Goal: Task Accomplishment & Management: Manage account settings

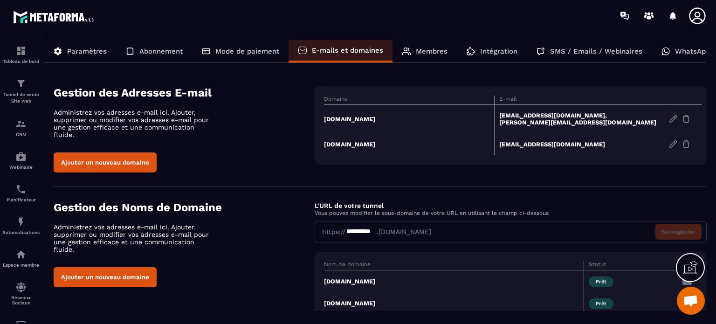
click at [84, 49] on p "Paramètres" at bounding box center [87, 51] width 40 height 8
click at [23, 44] on link "Tableau de bord" at bounding box center [20, 54] width 37 height 33
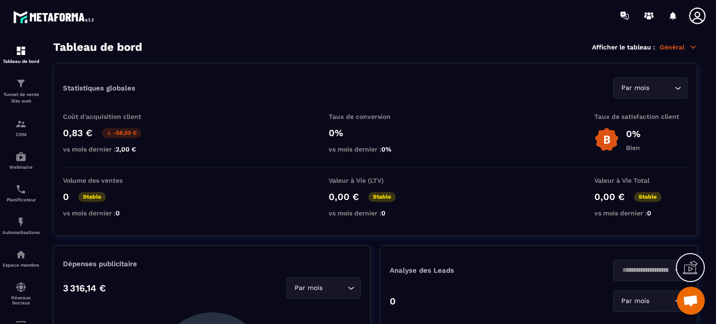
click at [653, 95] on div "Par mois Loading..." at bounding box center [650, 87] width 75 height 21
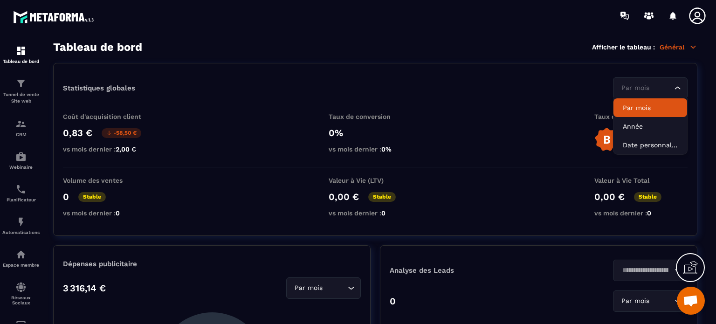
click at [673, 49] on p "Général" at bounding box center [679, 47] width 38 height 8
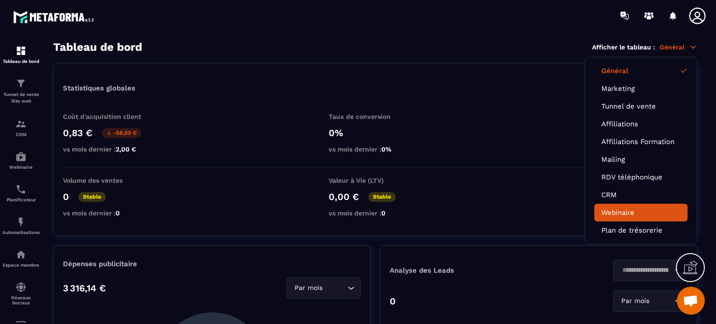
click at [625, 213] on link "Webinaire" at bounding box center [640, 212] width 79 height 8
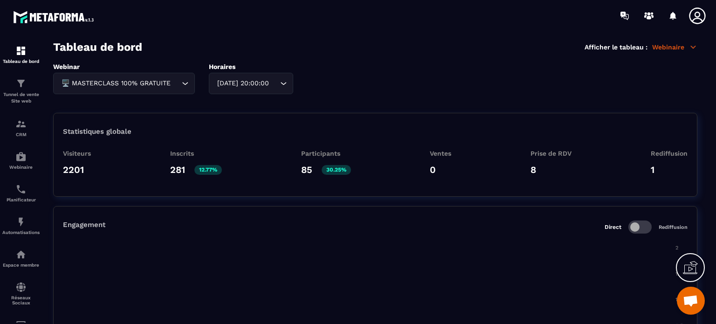
click at [268, 87] on div "[DATE] 20:00:00" at bounding box center [246, 83] width 65 height 10
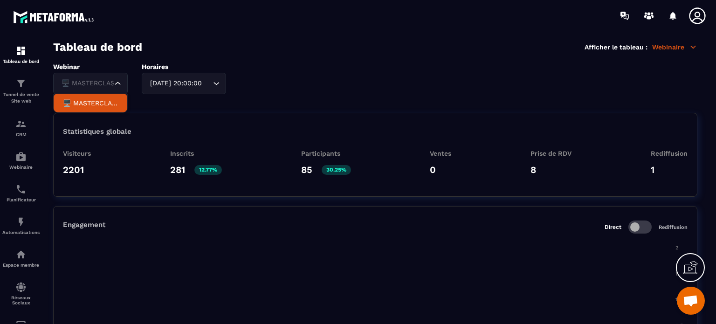
click at [172, 85] on div "Webinar 🖥️ MASTERCLASS 100% GRATUITE Loading... 🖥️ MASTERCLASS 100% GRATUITE Ho…" at bounding box center [375, 78] width 644 height 31
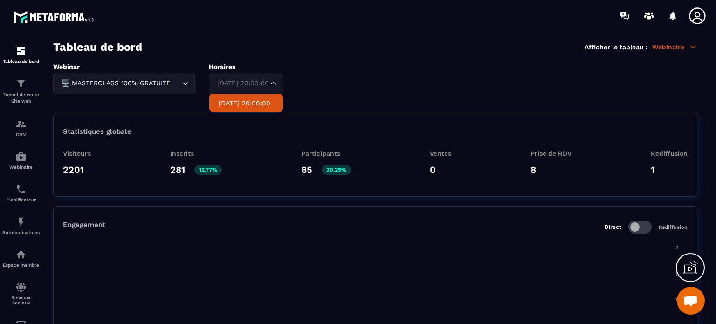
click at [181, 85] on div "Webinar 🖥️ MASTERCLASS 100% GRATUITE Loading... 🖥️ MASTERCLASS 100% GRATUITE Ho…" at bounding box center [375, 78] width 644 height 31
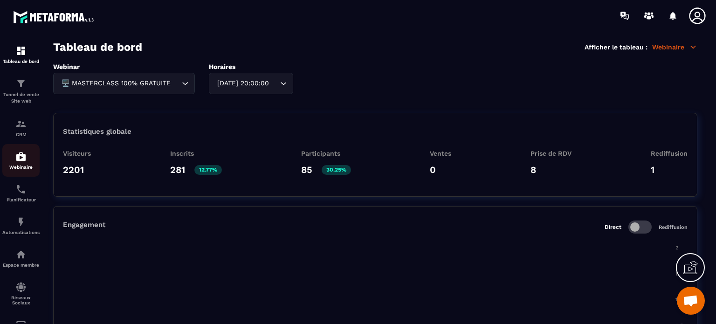
click at [20, 172] on link "Webinaire" at bounding box center [20, 160] width 37 height 33
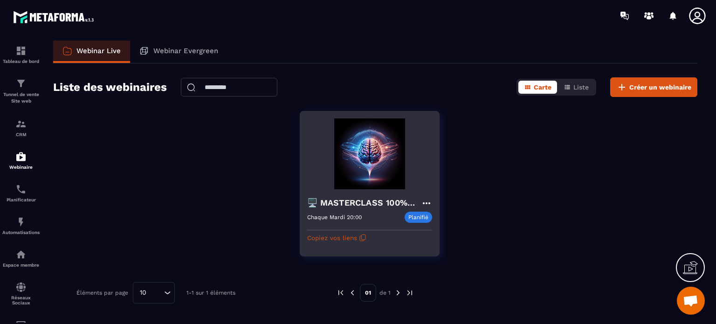
click at [352, 203] on h4 "🖥️ MASTERCLASS 100% GRATUITE" at bounding box center [364, 202] width 114 height 13
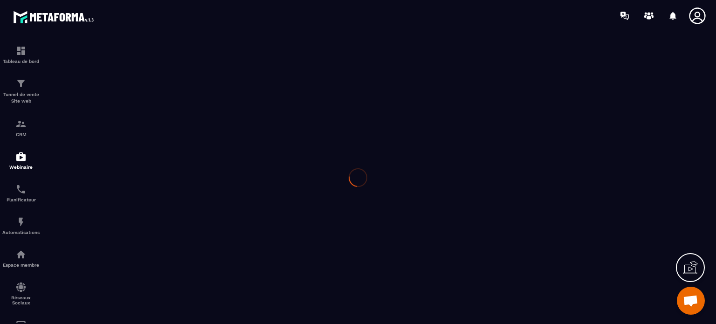
type input "**********"
type textarea "**********"
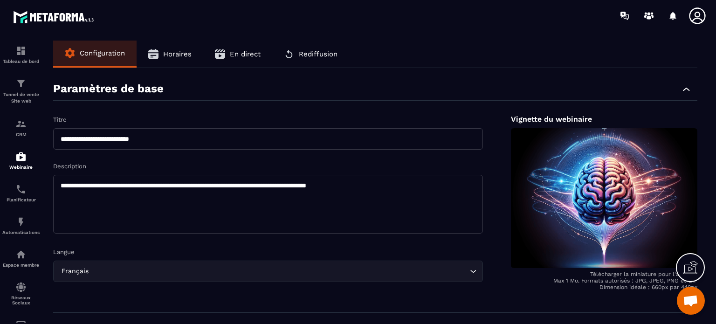
click at [188, 57] on span "Horaires" at bounding box center [177, 54] width 28 height 8
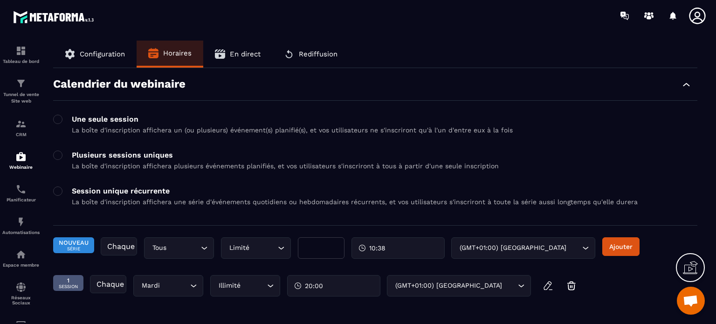
click at [91, 55] on span "Configuration" at bounding box center [102, 54] width 45 height 8
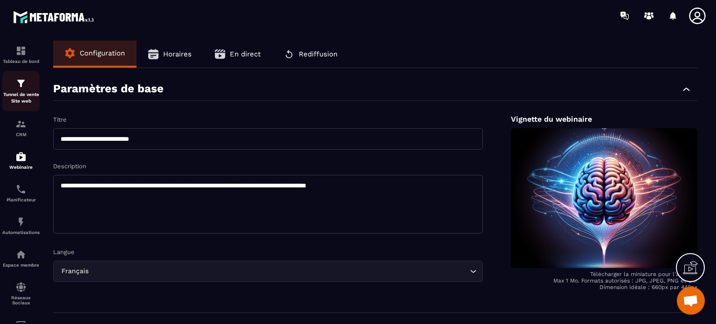
click at [21, 97] on p "Tunnel de vente Site web" at bounding box center [20, 97] width 37 height 13
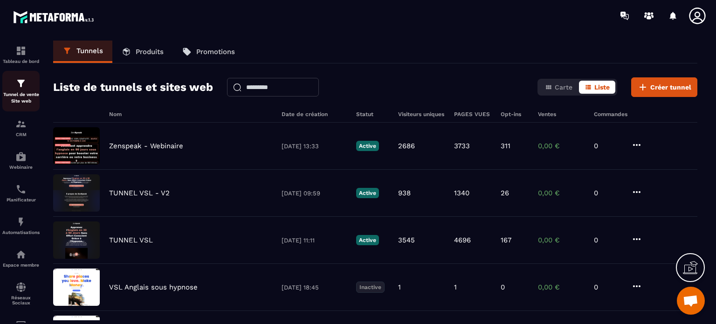
click at [28, 99] on p "Tunnel de vente Site web" at bounding box center [20, 97] width 37 height 13
click at [21, 137] on p "CRM" at bounding box center [20, 134] width 37 height 5
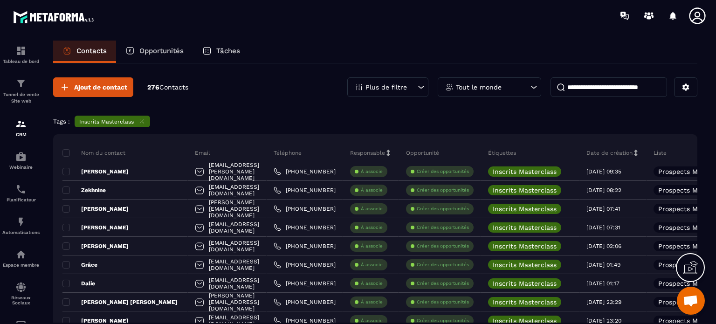
click at [144, 123] on icon at bounding box center [142, 122] width 4 height 4
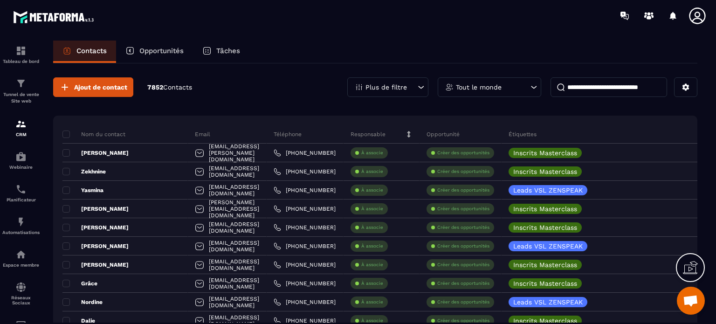
click at [703, 21] on icon at bounding box center [697, 15] width 16 height 16
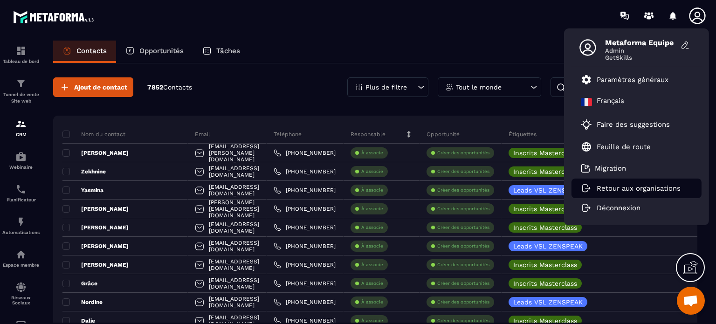
click at [619, 188] on p "Retour aux organisations" at bounding box center [639, 188] width 84 height 8
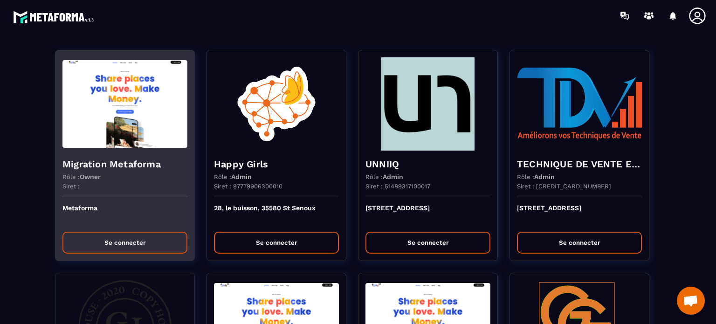
click at [121, 190] on div "Siret :" at bounding box center [124, 190] width 125 height 14
